Goal: Information Seeking & Learning: Find specific fact

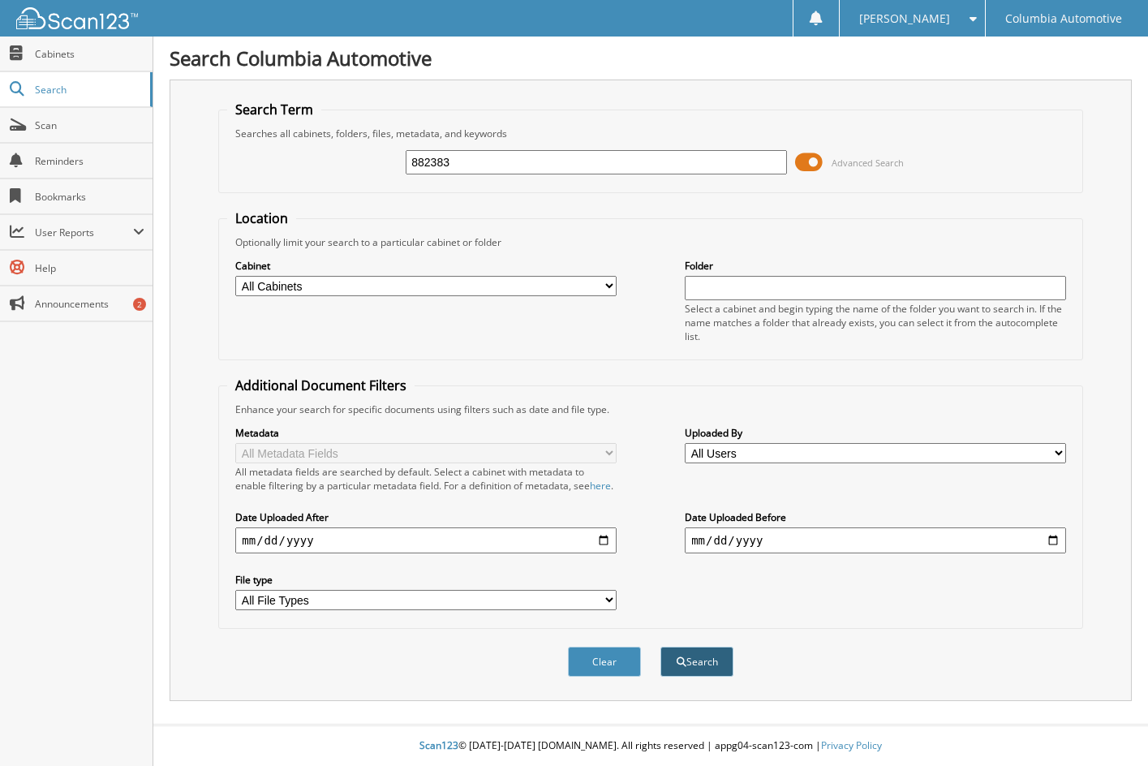
type input "882383"
click at [702, 668] on button "Search" at bounding box center [696, 662] width 73 height 30
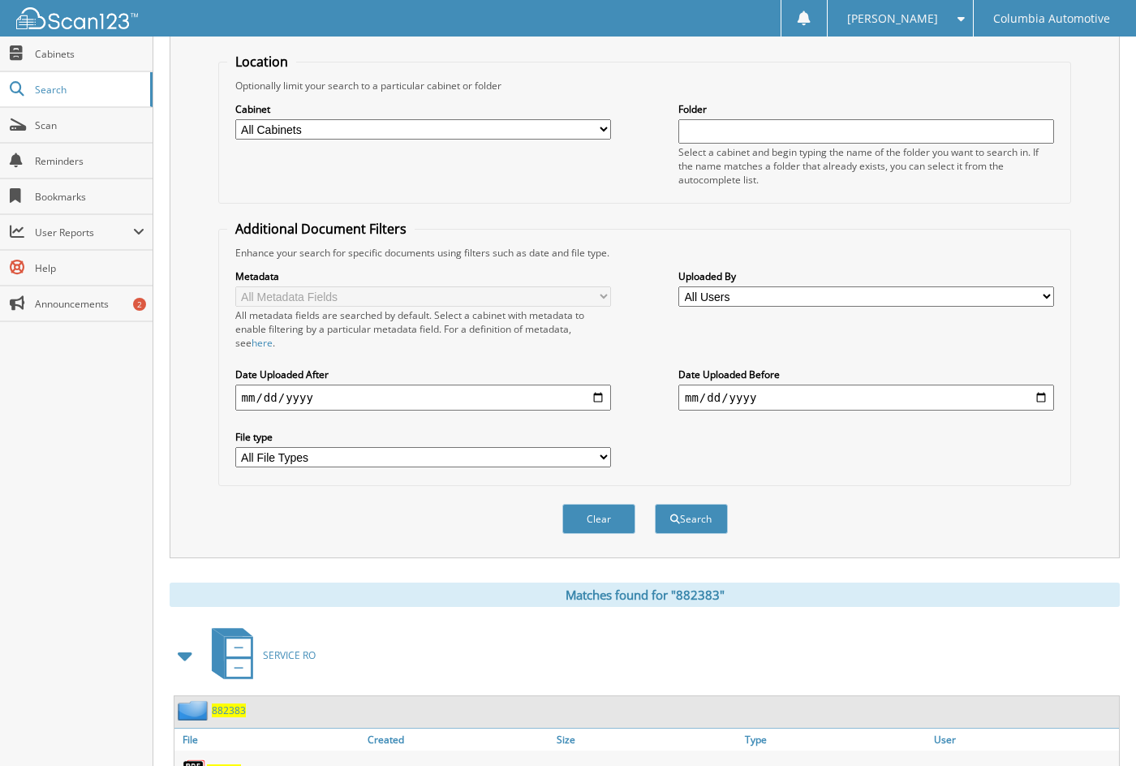
scroll to position [273, 0]
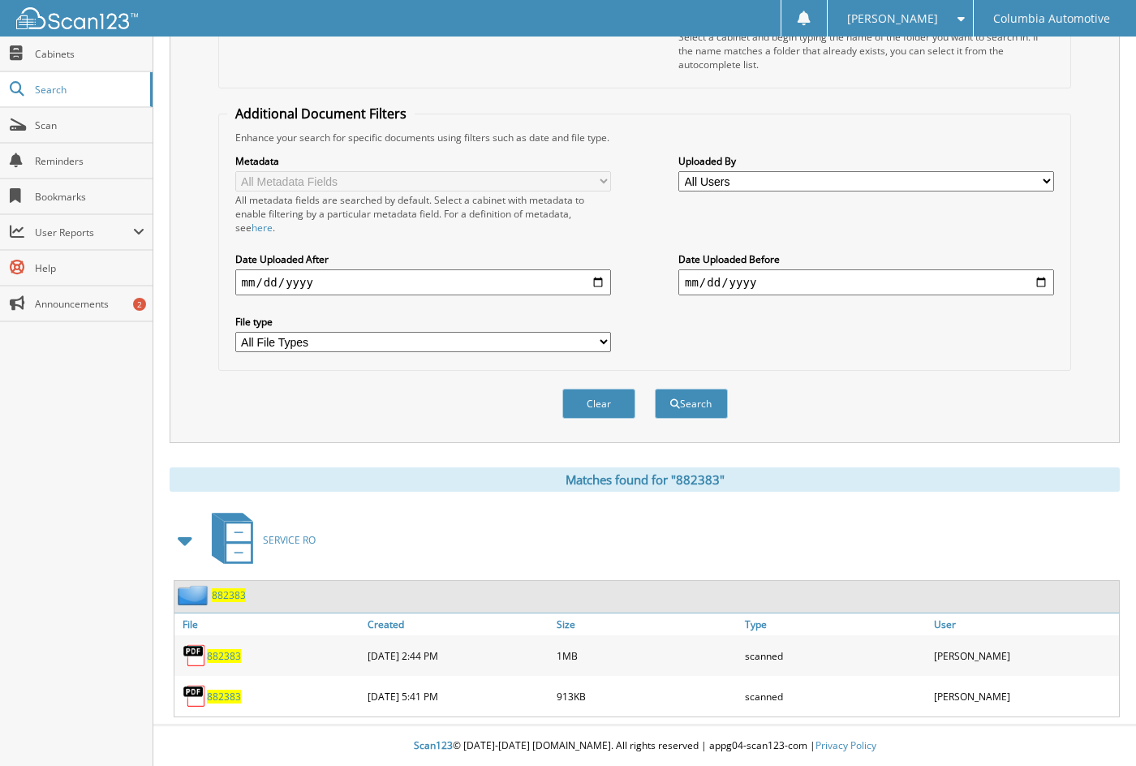
click at [230, 656] on span "882383" at bounding box center [224, 656] width 34 height 14
click at [217, 690] on span "882383" at bounding box center [224, 697] width 34 height 14
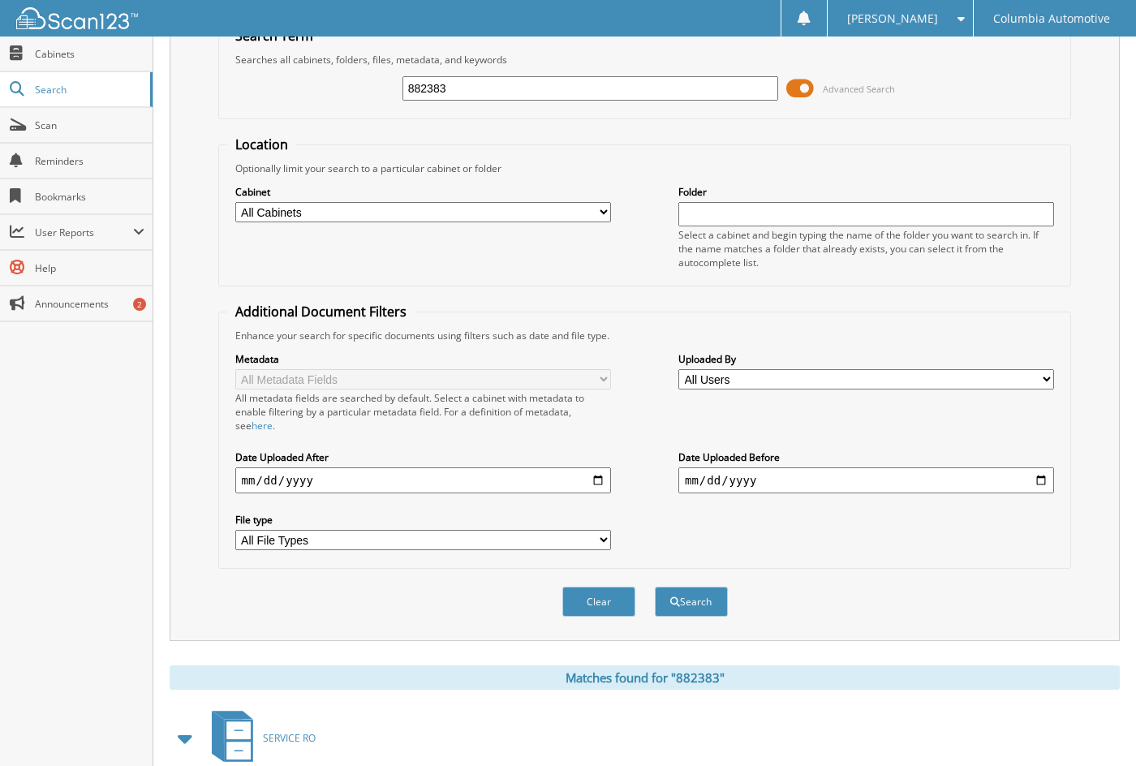
scroll to position [0, 0]
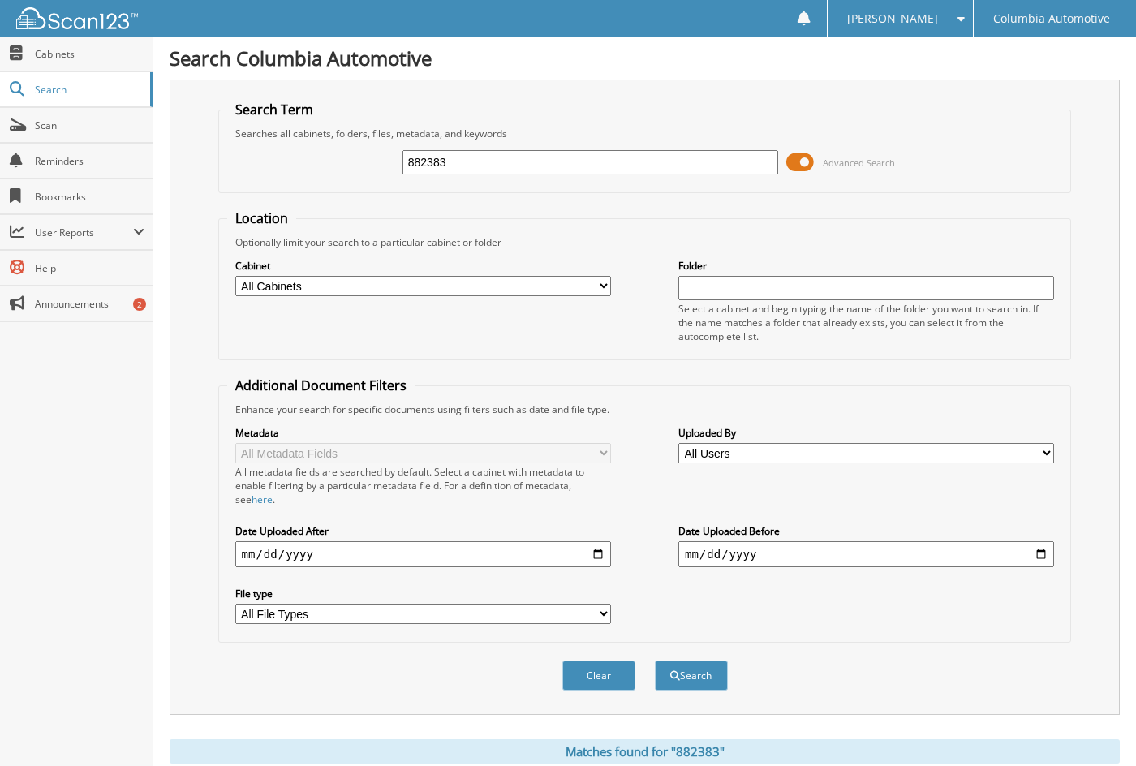
click at [518, 151] on input "882383" at bounding box center [590, 162] width 376 height 24
type input "892606"
click at [655, 660] on button "Search" at bounding box center [691, 675] width 73 height 30
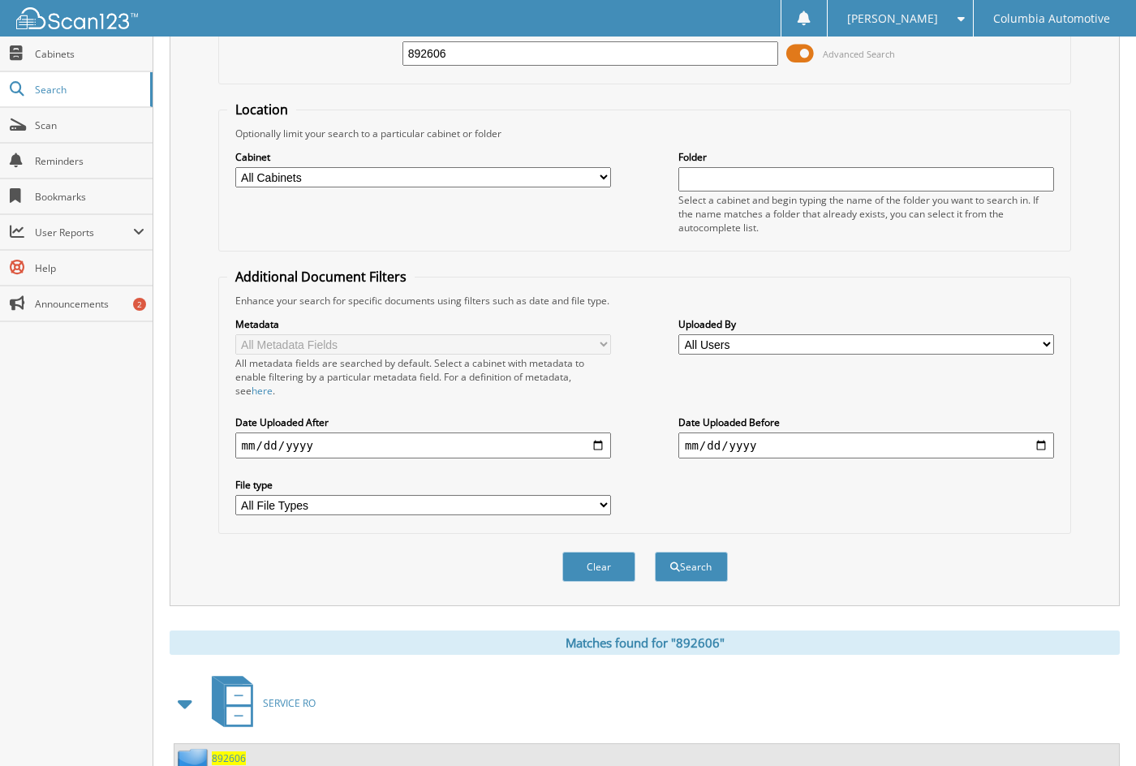
scroll to position [232, 0]
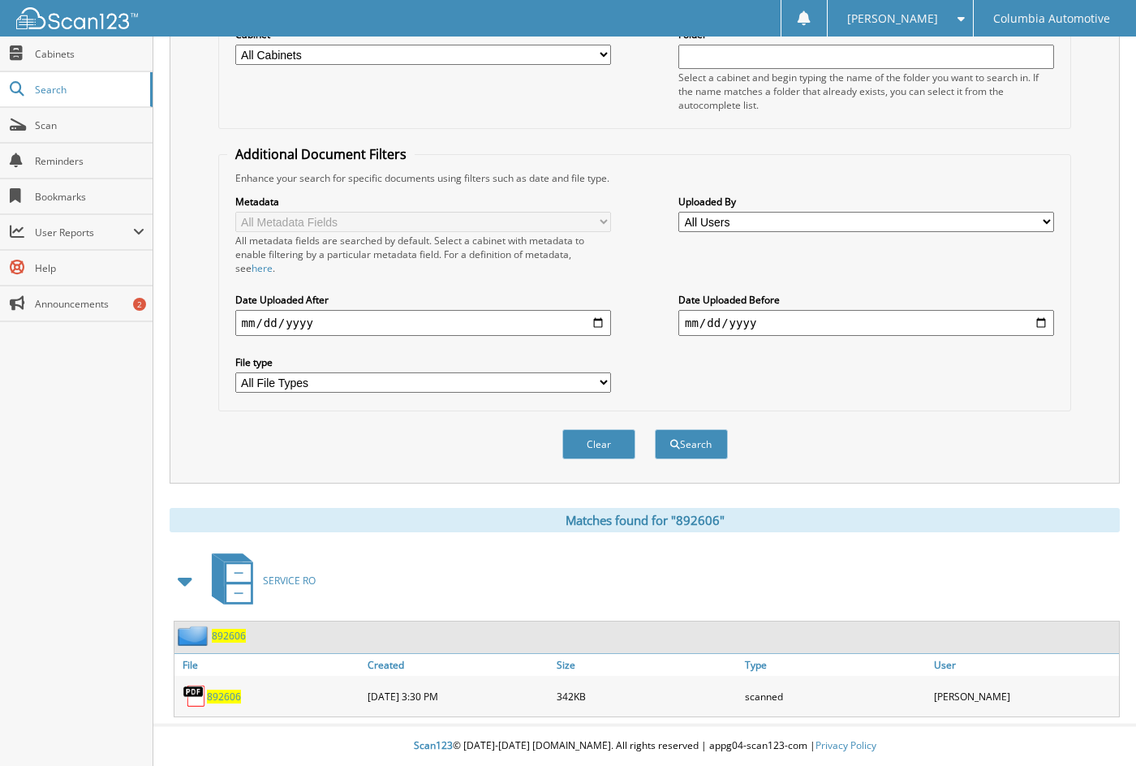
click at [236, 698] on span "892606" at bounding box center [224, 697] width 34 height 14
click at [229, 635] on span "892606" at bounding box center [229, 636] width 34 height 14
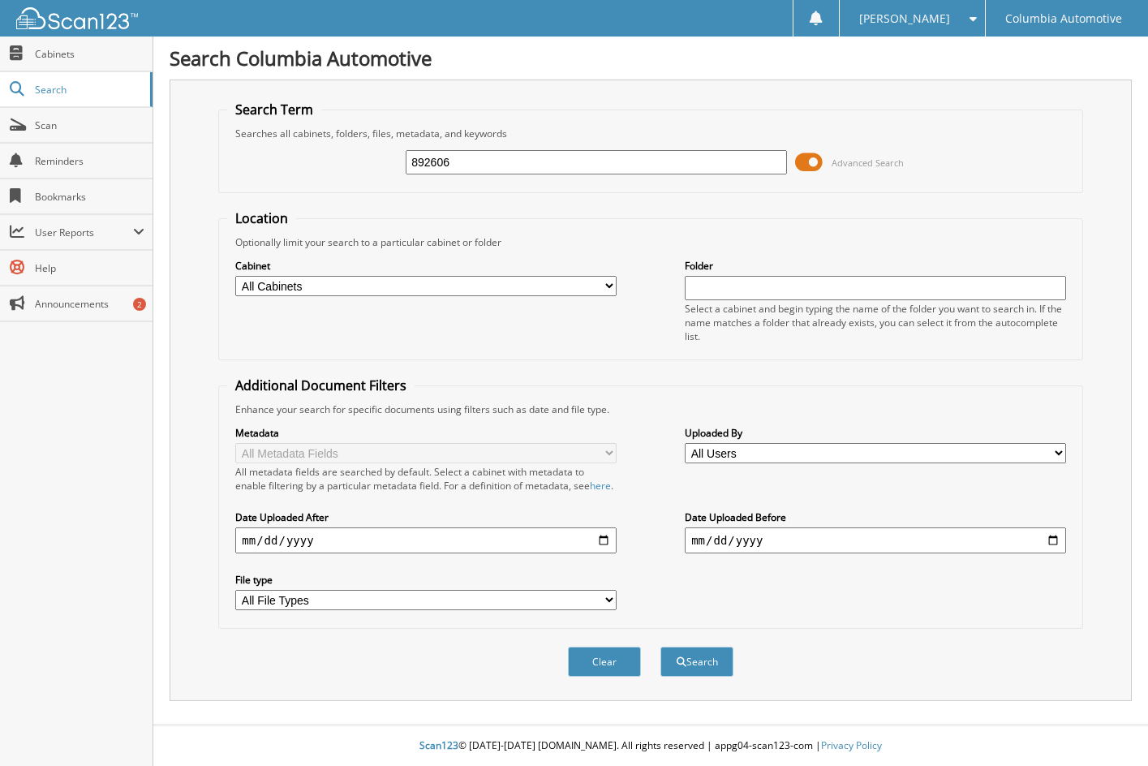
type input "892606"
click at [660, 647] on button "Search" at bounding box center [696, 662] width 73 height 30
